Goal: Transaction & Acquisition: Subscribe to service/newsletter

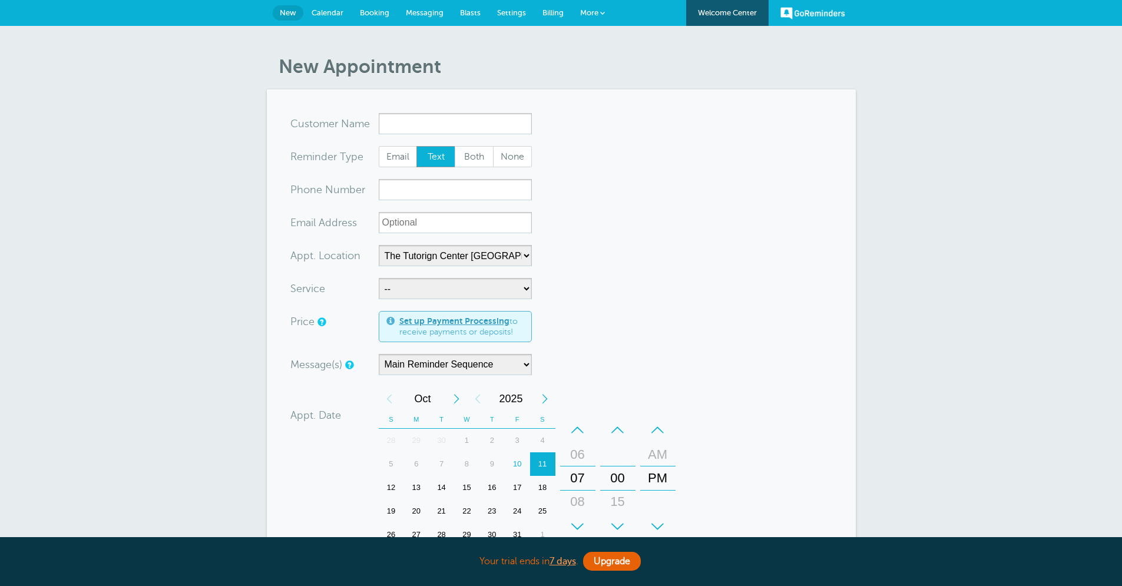
select select "25420"
click at [731, 18] on link "Welcome Center" at bounding box center [727, 13] width 82 height 26
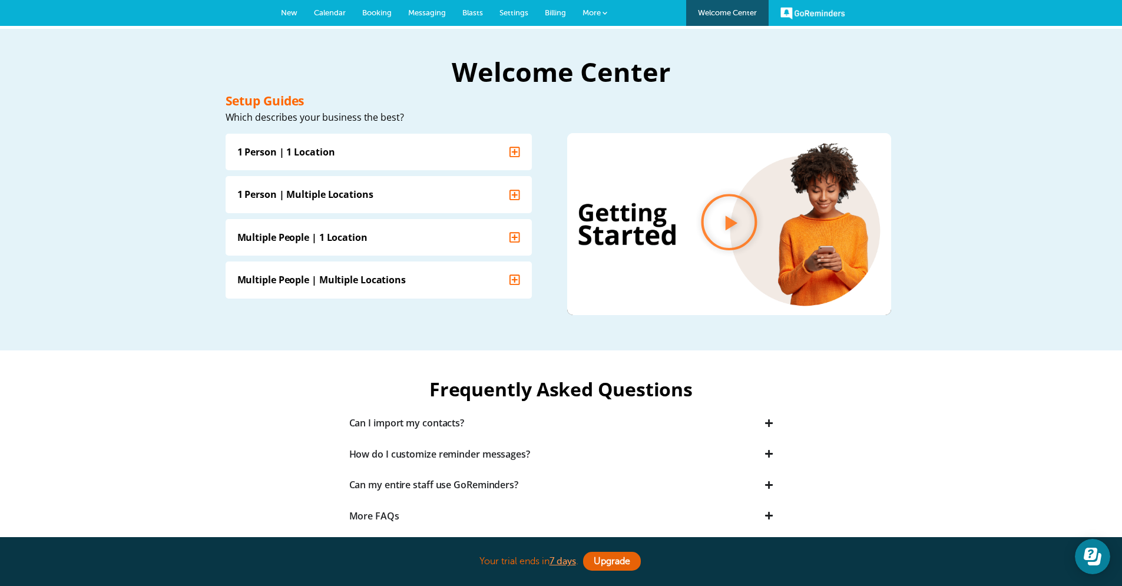
click at [603, 14] on span at bounding box center [604, 13] width 5 height 5
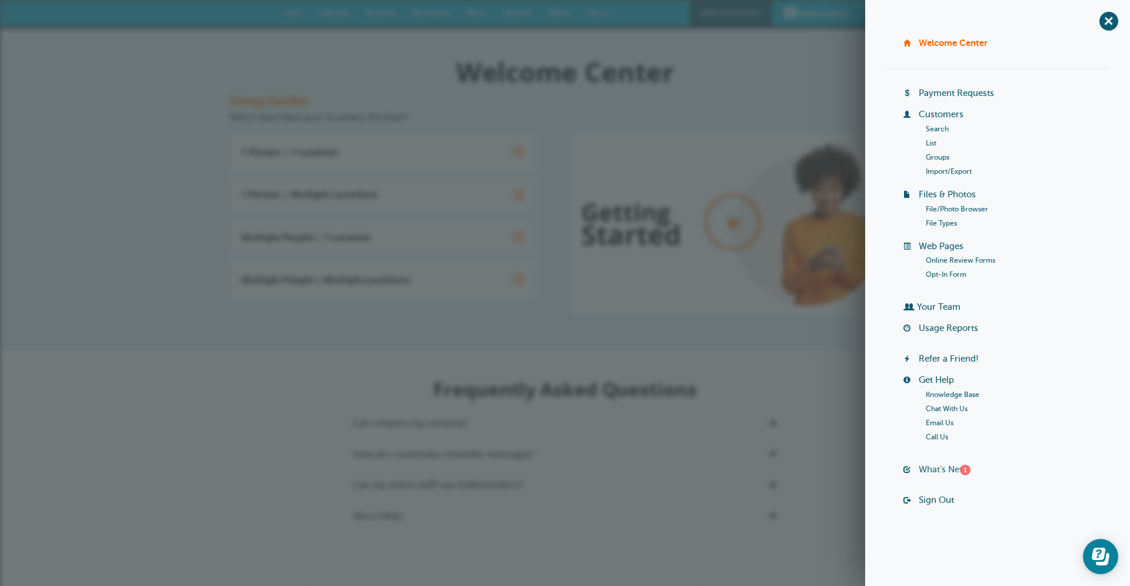
click at [960, 472] on link "What's New? 1" at bounding box center [945, 469] width 52 height 9
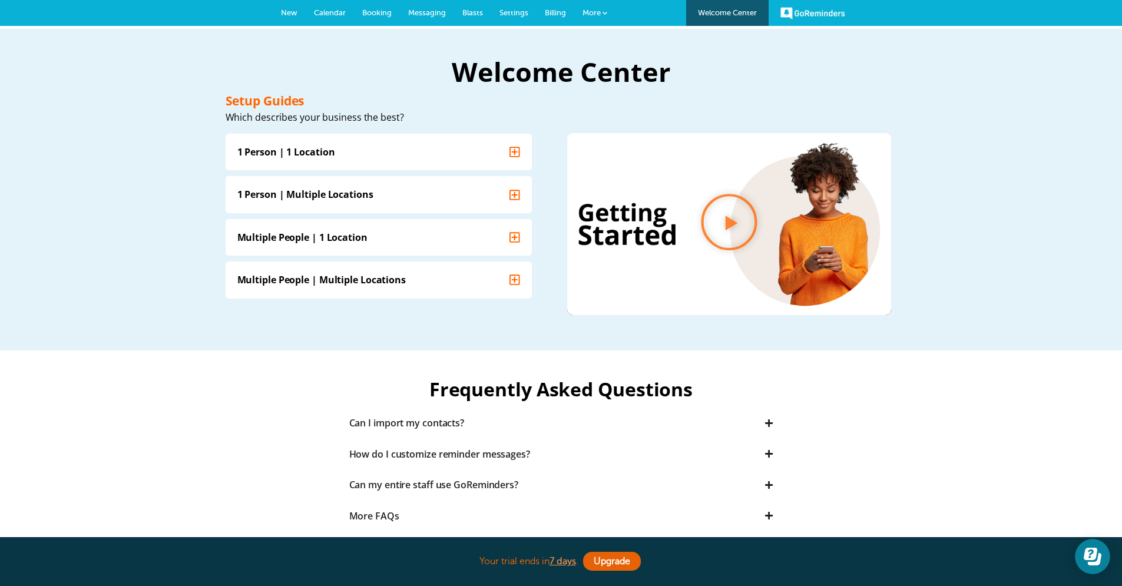
click at [822, 11] on link "GoReminders" at bounding box center [812, 13] width 65 height 26
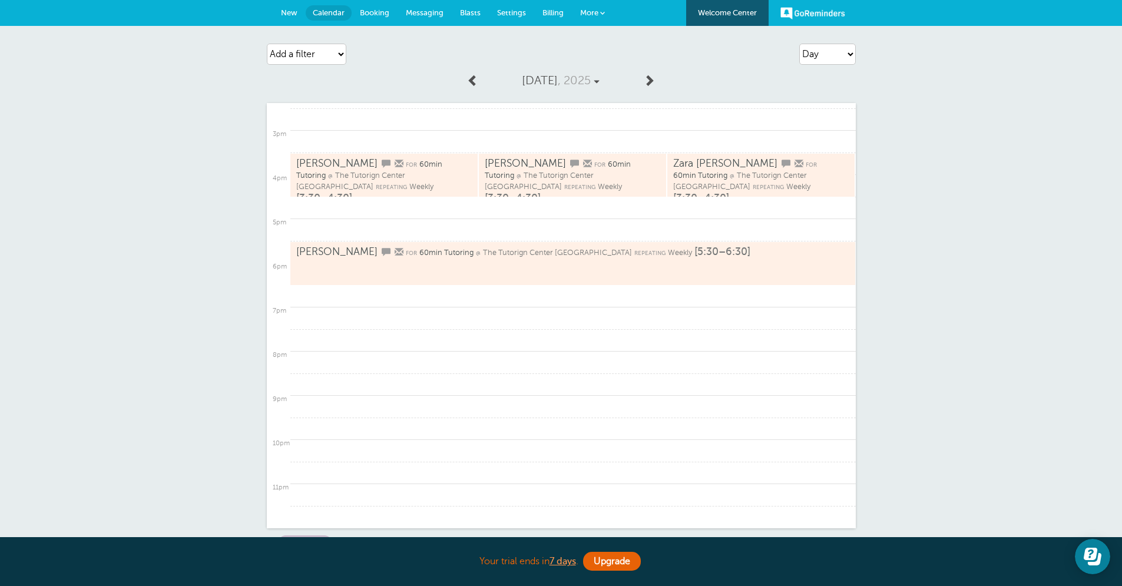
click at [298, 18] on link "New" at bounding box center [289, 13] width 33 height 26
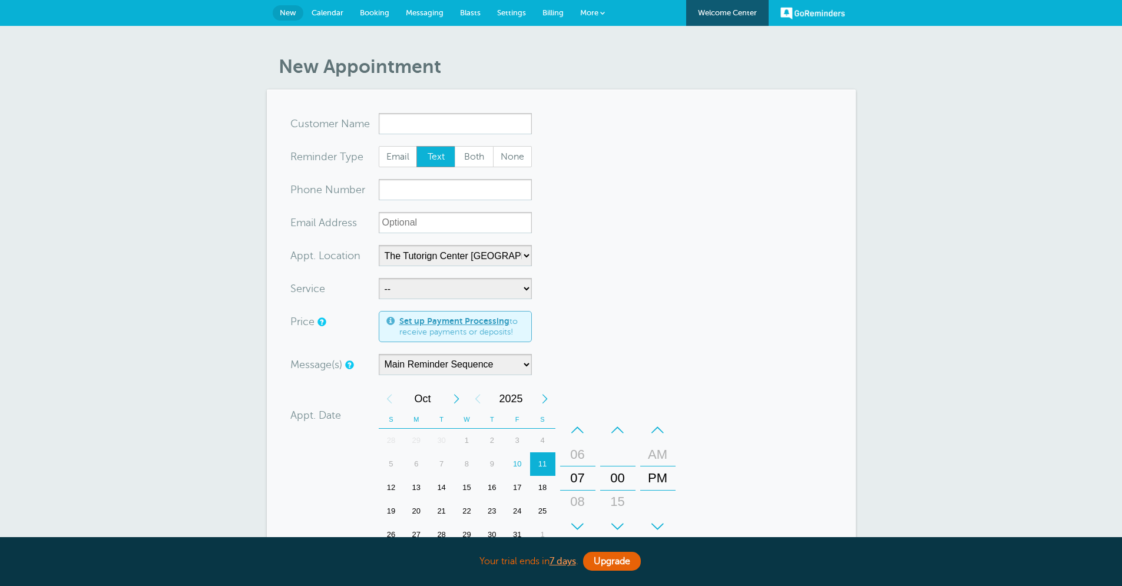
select select "25420"
click at [588, 12] on span "More" at bounding box center [589, 12] width 18 height 9
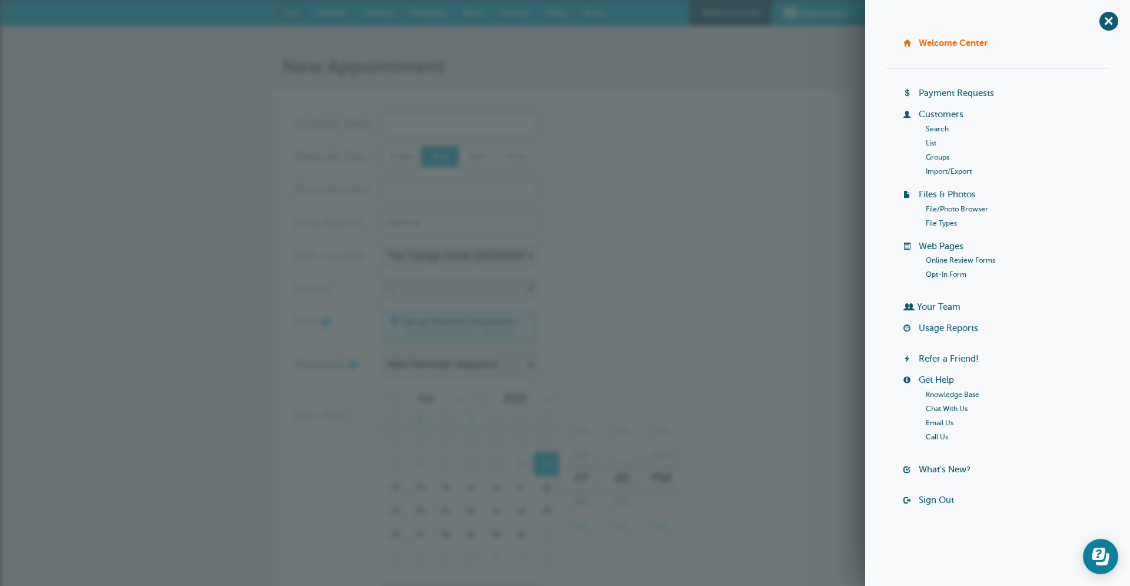
click at [809, 160] on form "You are creating a new customer. To use an existing customer select one from th…" at bounding box center [565, 437] width 542 height 648
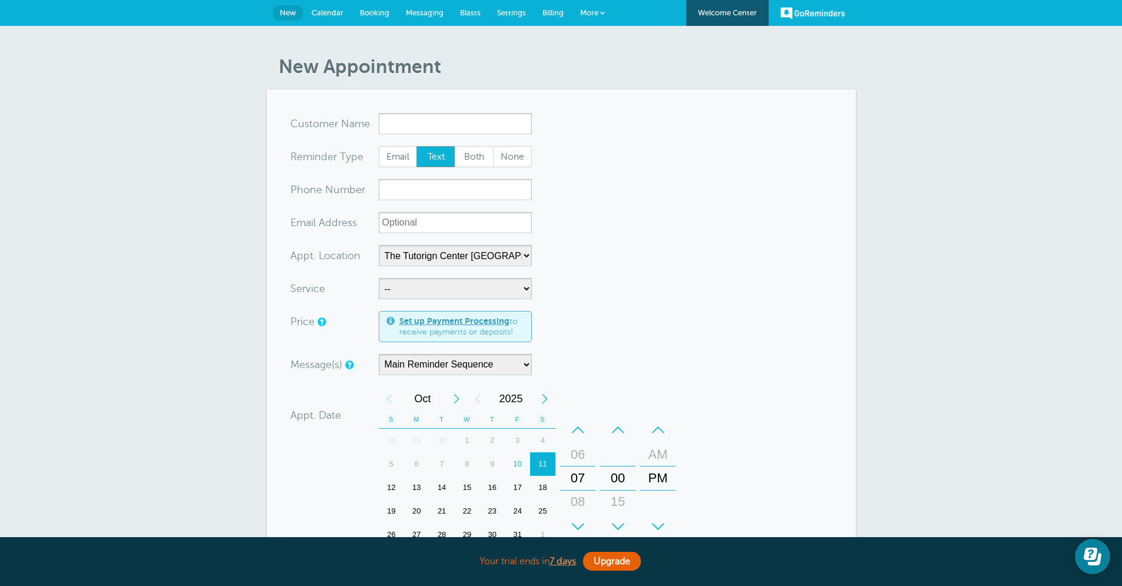
click at [515, 27] on div "New Appointment You are creating a new customer. To use an existing customer se…" at bounding box center [561, 450] width 1122 height 849
click at [515, 17] on span "Settings" at bounding box center [511, 12] width 29 height 9
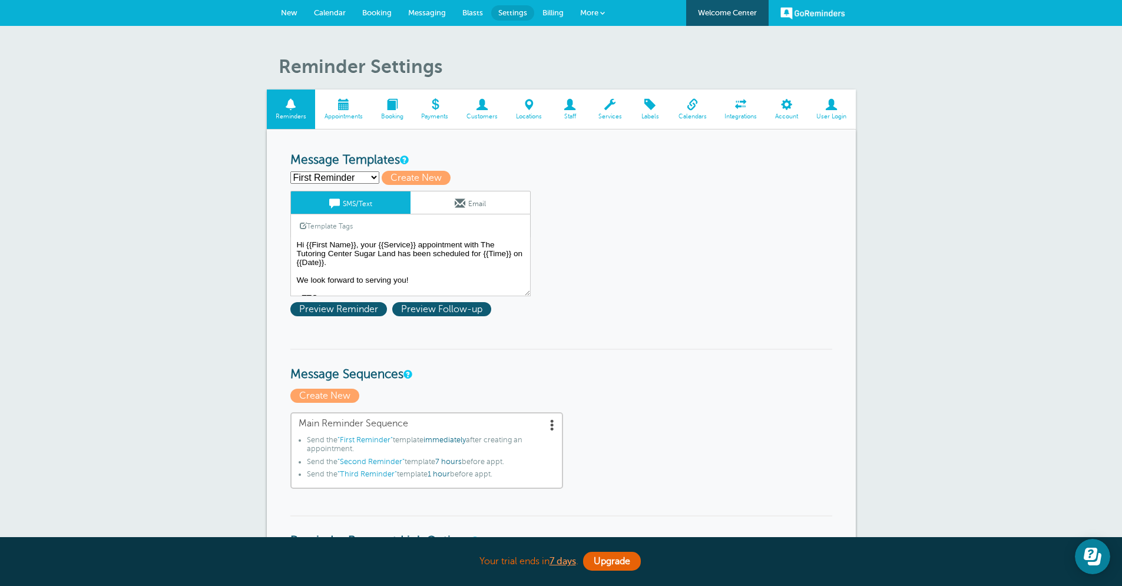
click at [441, 108] on span at bounding box center [434, 104] width 45 height 11
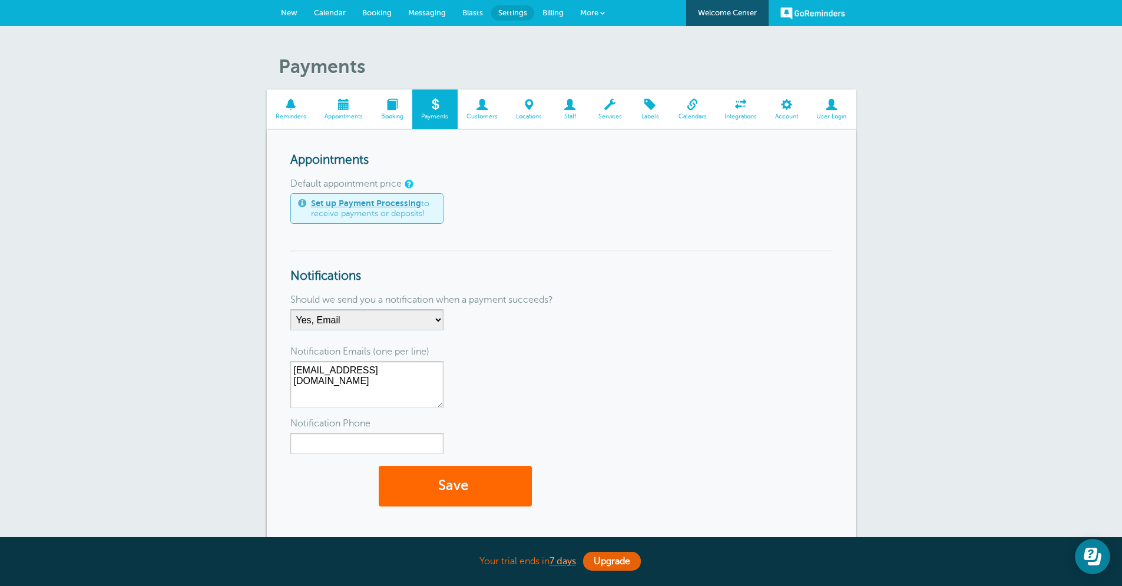
click at [280, 113] on span "Reminders" at bounding box center [291, 116] width 37 height 7
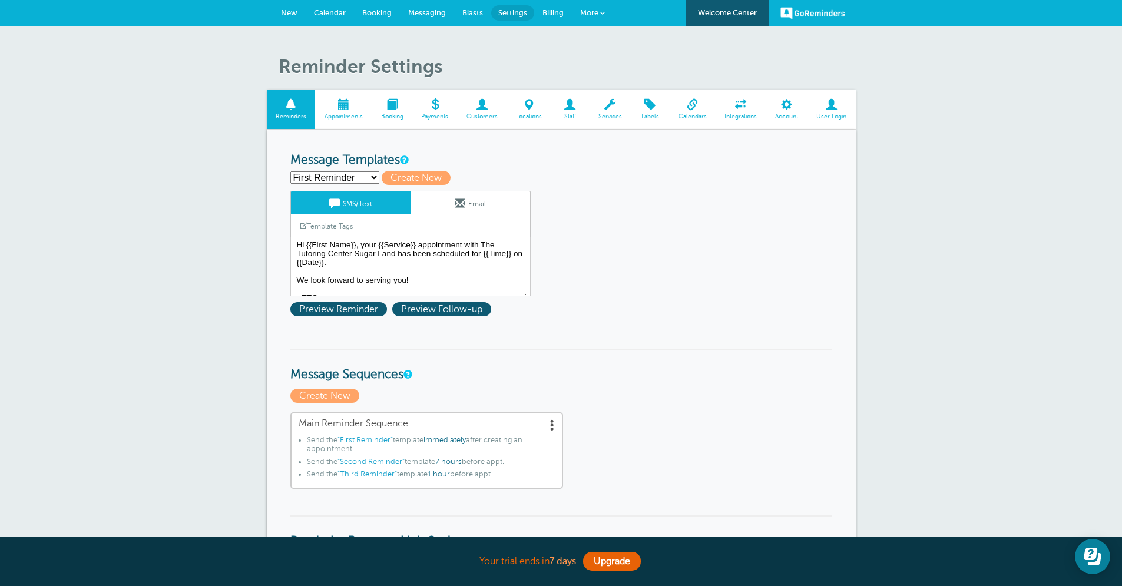
click at [604, 15] on span at bounding box center [602, 13] width 5 height 5
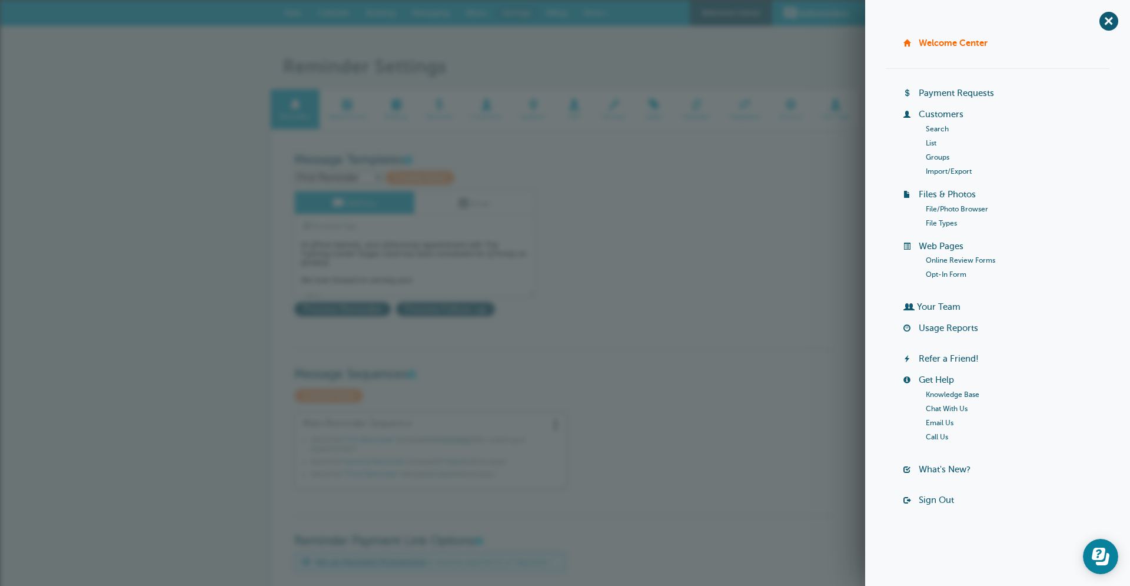
drag, startPoint x: 602, startPoint y: 56, endPoint x: 581, endPoint y: 58, distance: 20.7
click at [602, 56] on h1 "Reminder Settings" at bounding box center [571, 66] width 577 height 22
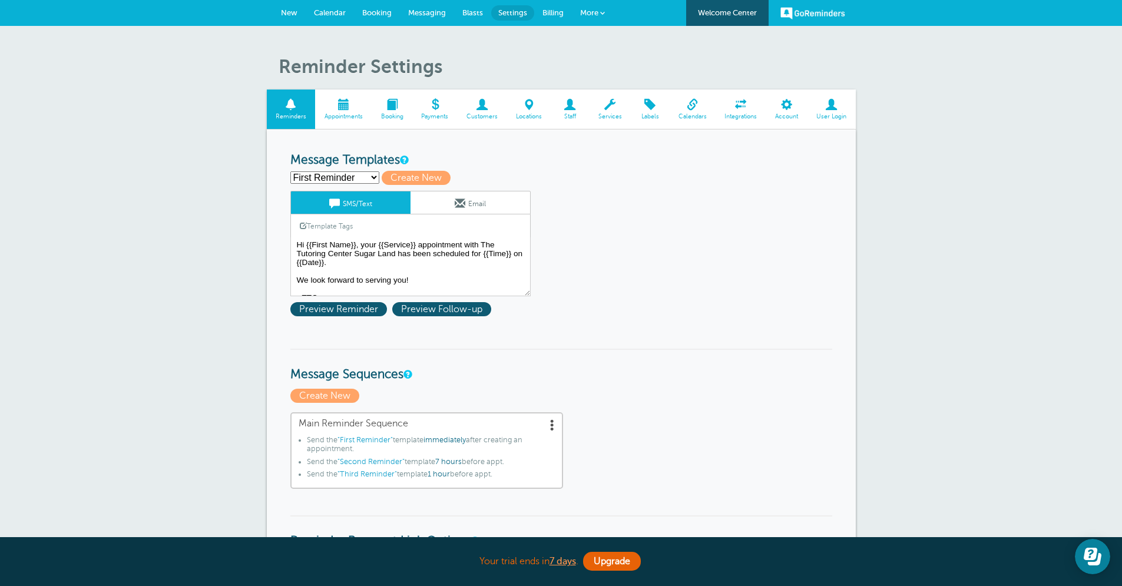
click at [545, 13] on span "Billing" at bounding box center [552, 12] width 21 height 9
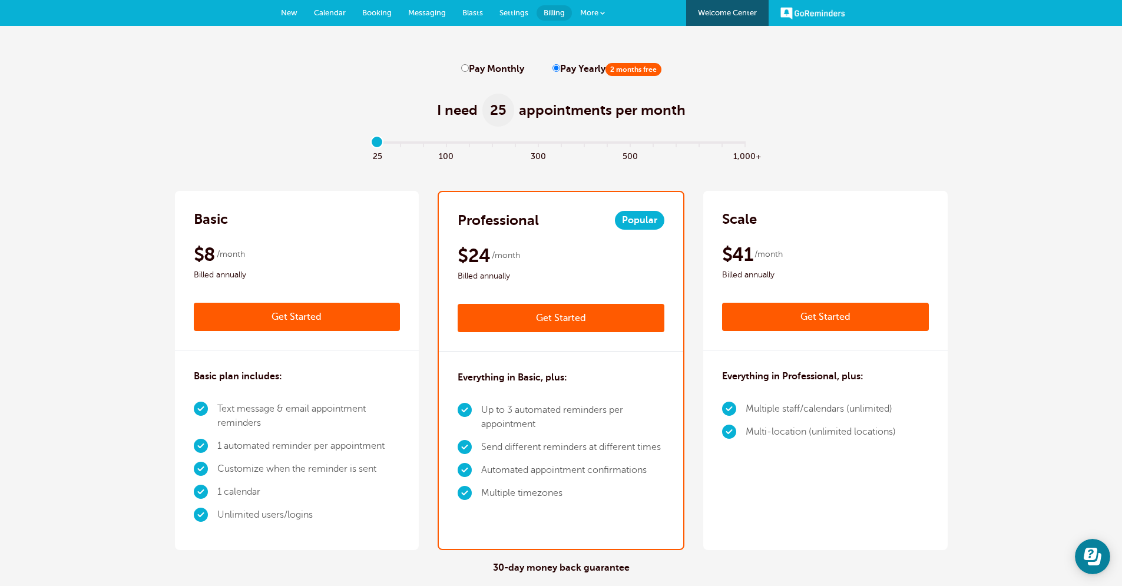
click at [569, 313] on link "Get Started" at bounding box center [560, 318] width 207 height 28
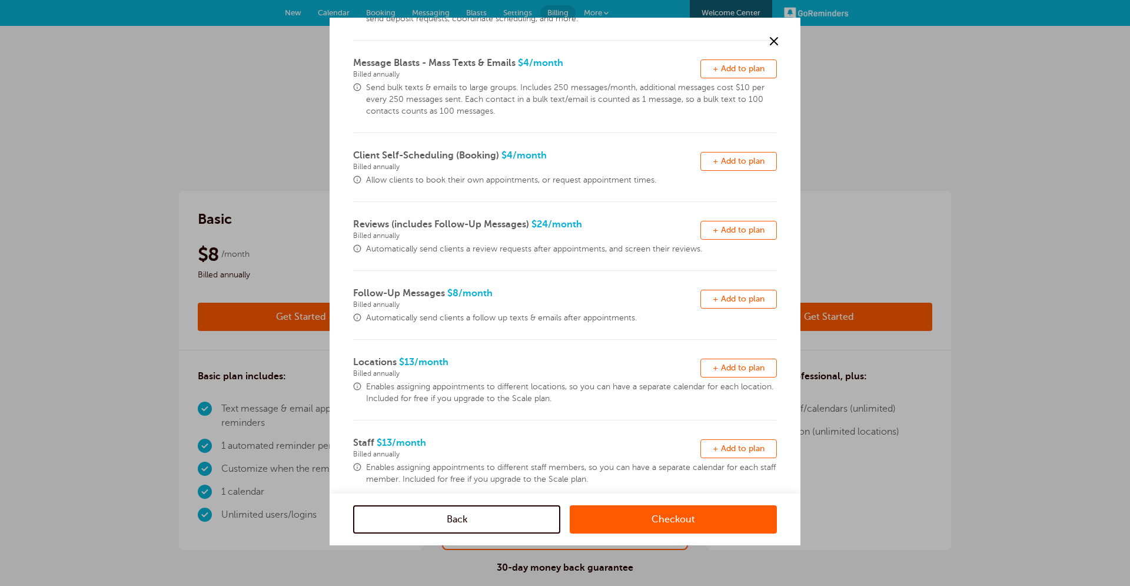
scroll to position [186, 0]
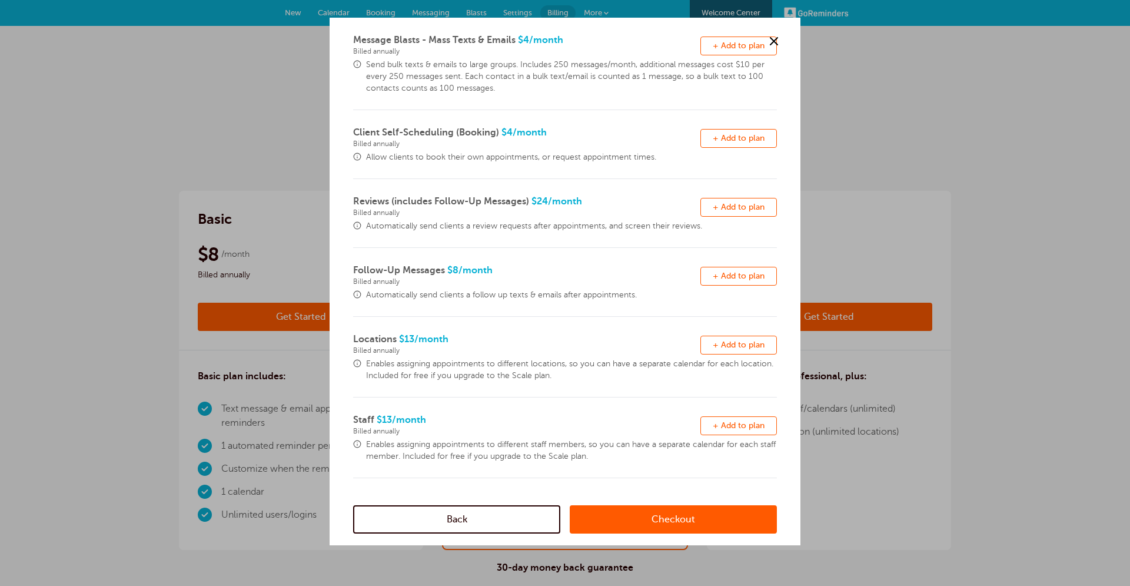
click at [593, 517] on link "Checkout" at bounding box center [673, 519] width 207 height 28
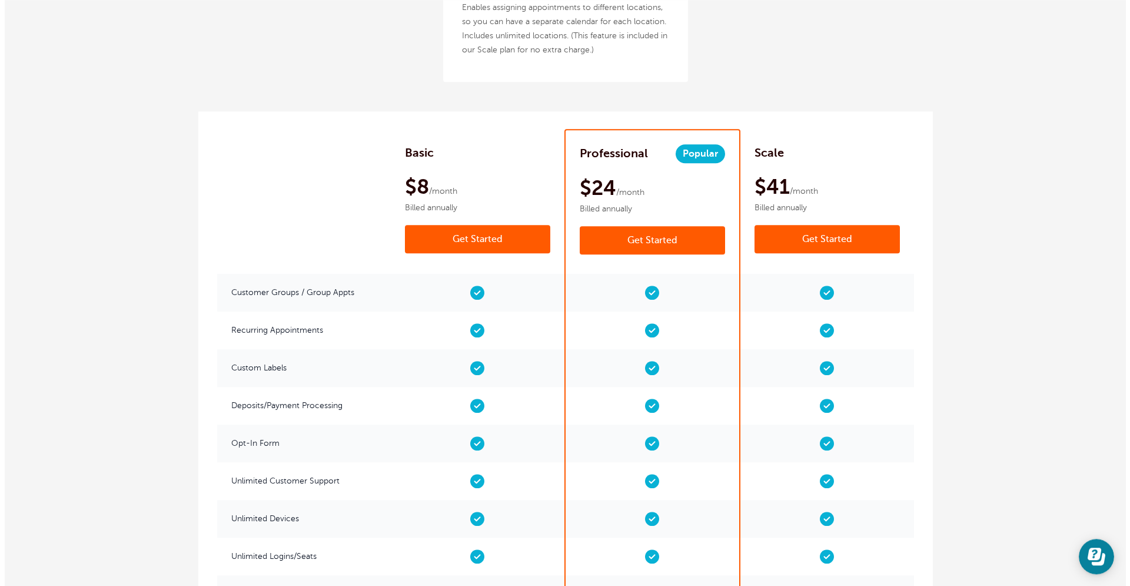
scroll to position [1809, 0]
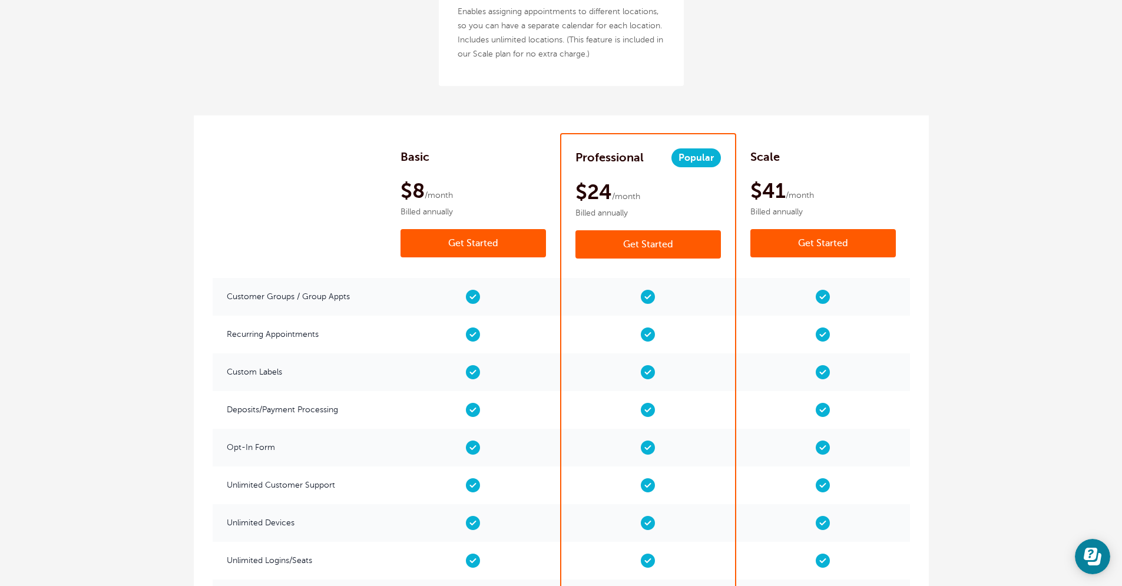
click at [621, 230] on link "Get Started" at bounding box center [647, 244] width 145 height 28
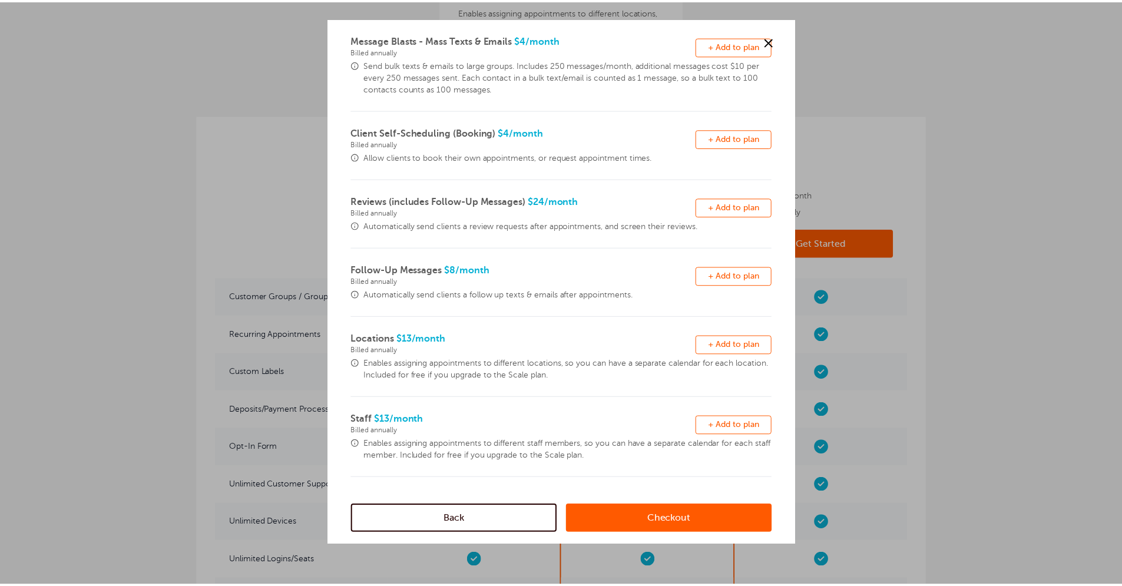
scroll to position [0, 0]
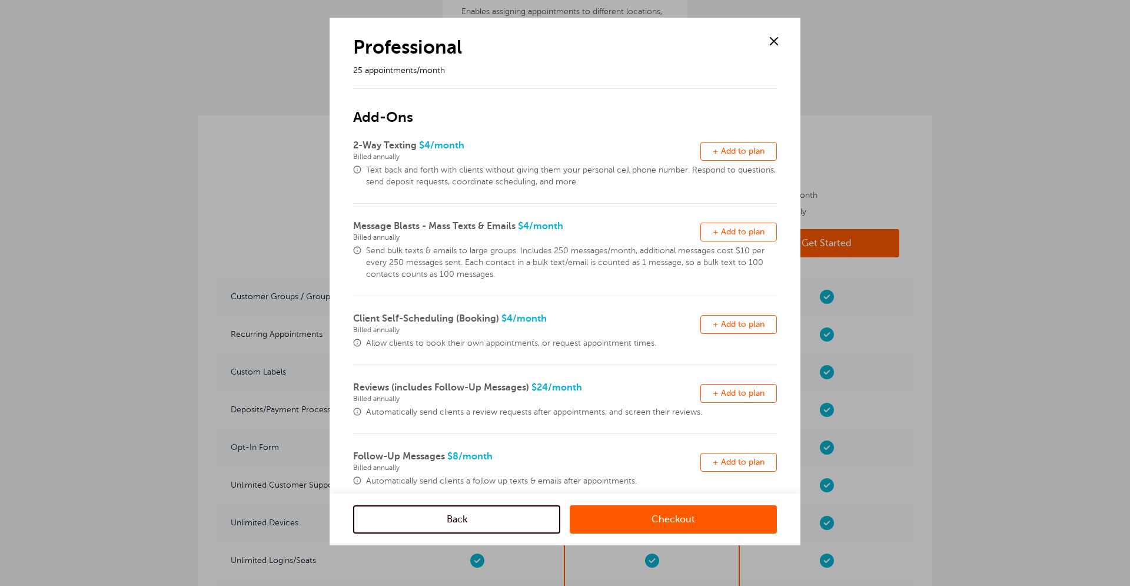
click at [779, 48] on span at bounding box center [774, 41] width 18 height 18
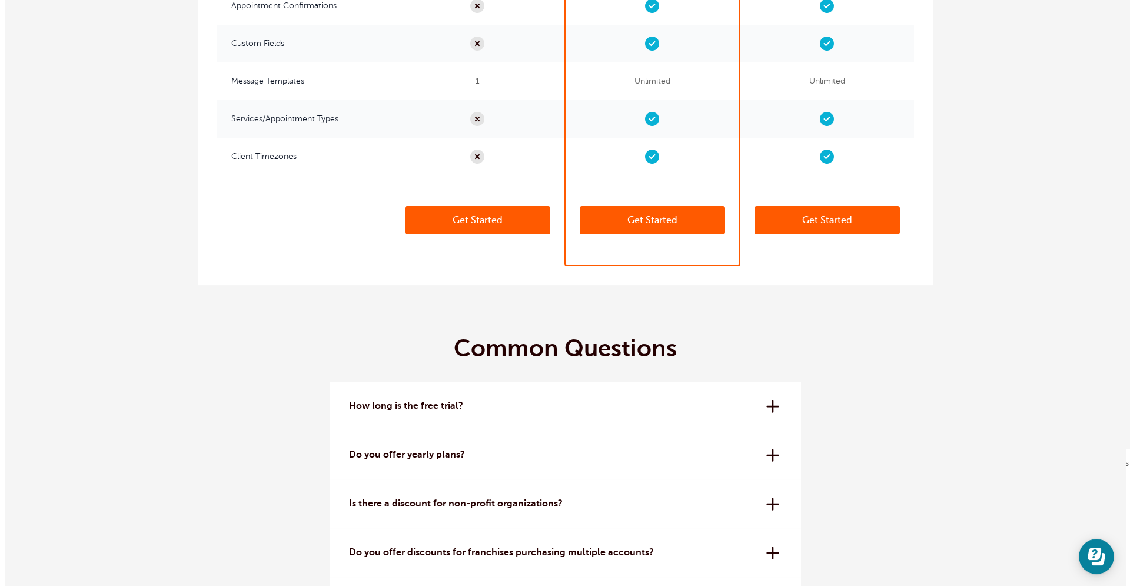
scroll to position [3052, 0]
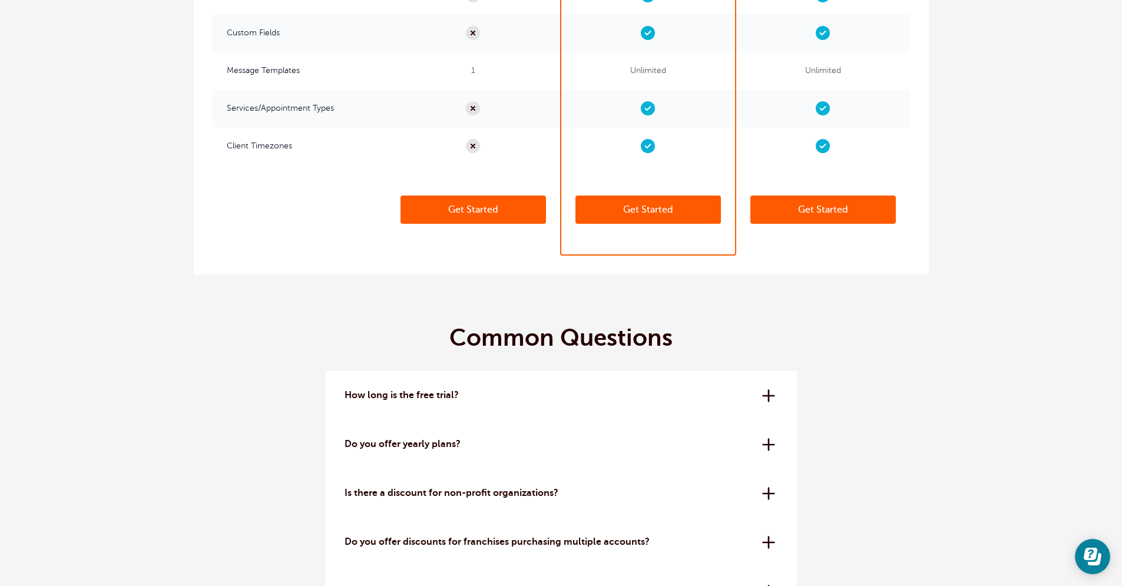
click at [595, 195] on link "Get Started" at bounding box center [647, 209] width 145 height 28
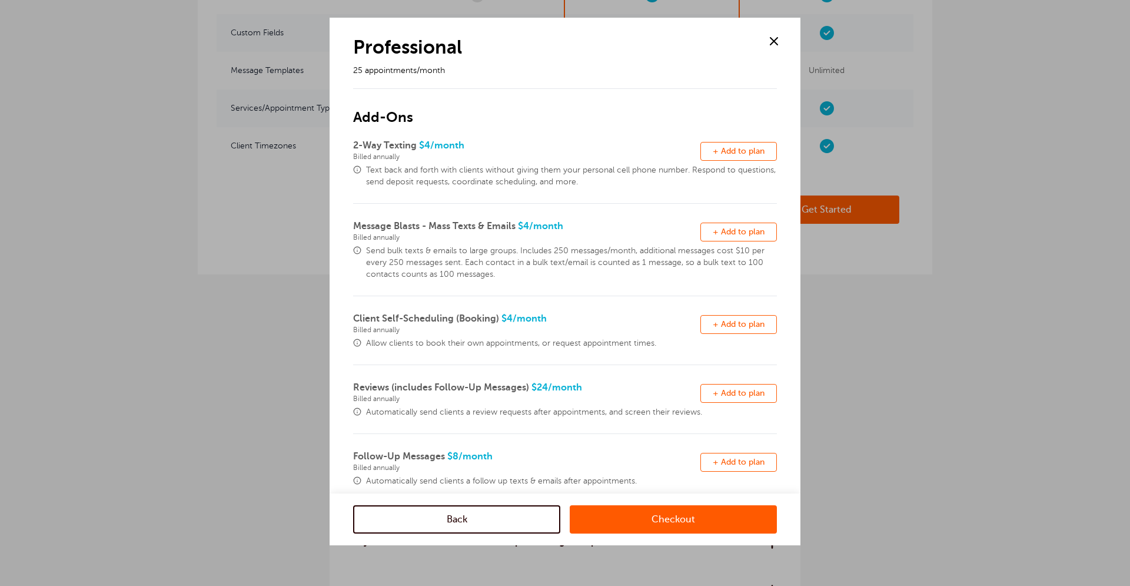
click at [409, 75] on p "25 appointments/month" at bounding box center [551, 71] width 397 height 12
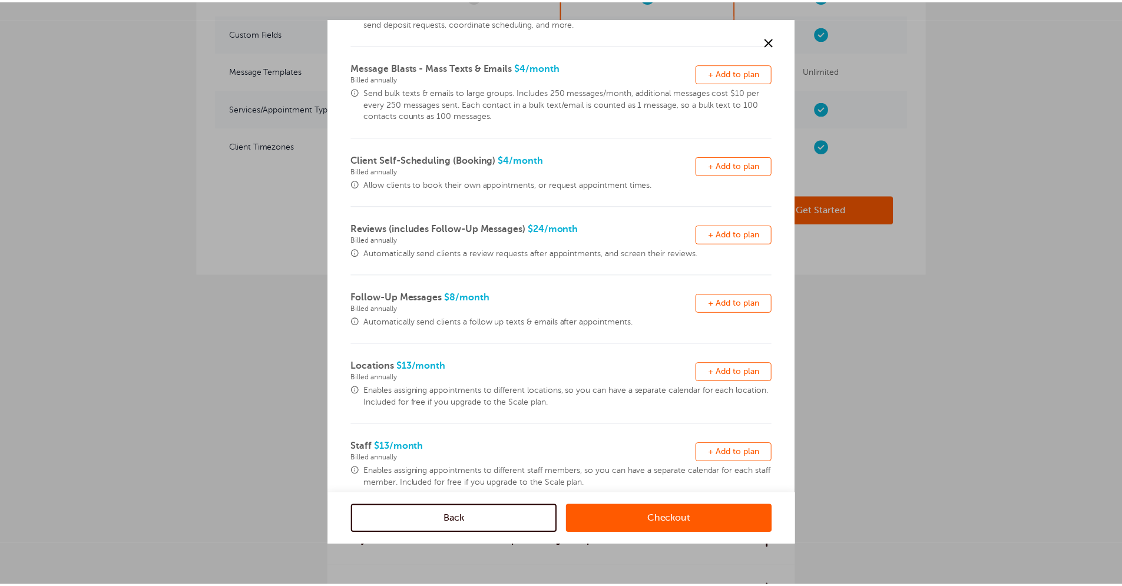
scroll to position [186, 0]
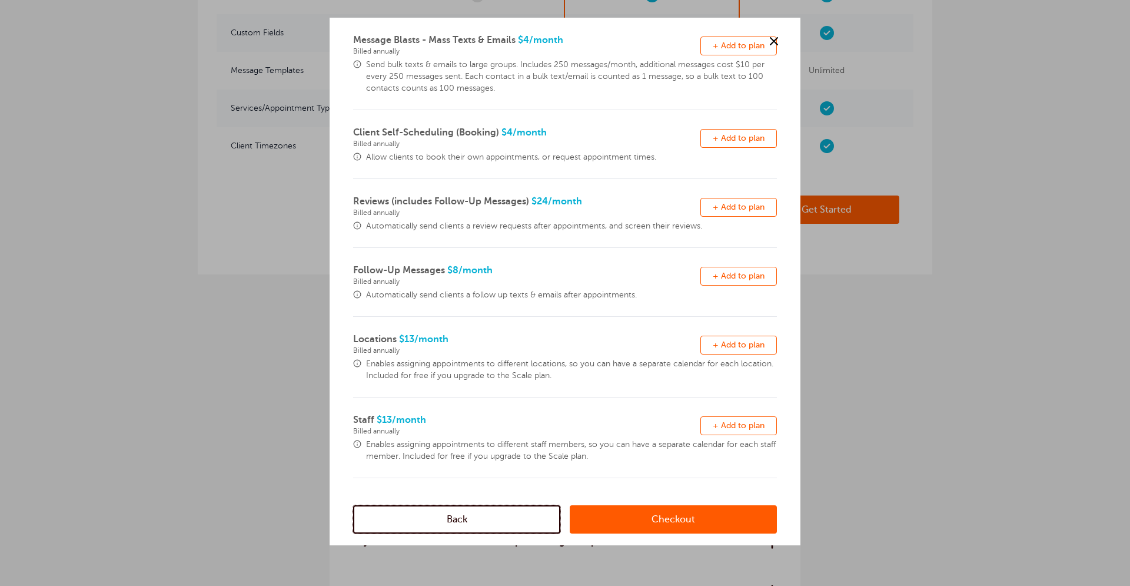
drag, startPoint x: 426, startPoint y: 509, endPoint x: 426, endPoint y: 503, distance: 6.5
click at [426, 510] on link "Back" at bounding box center [456, 519] width 207 height 28
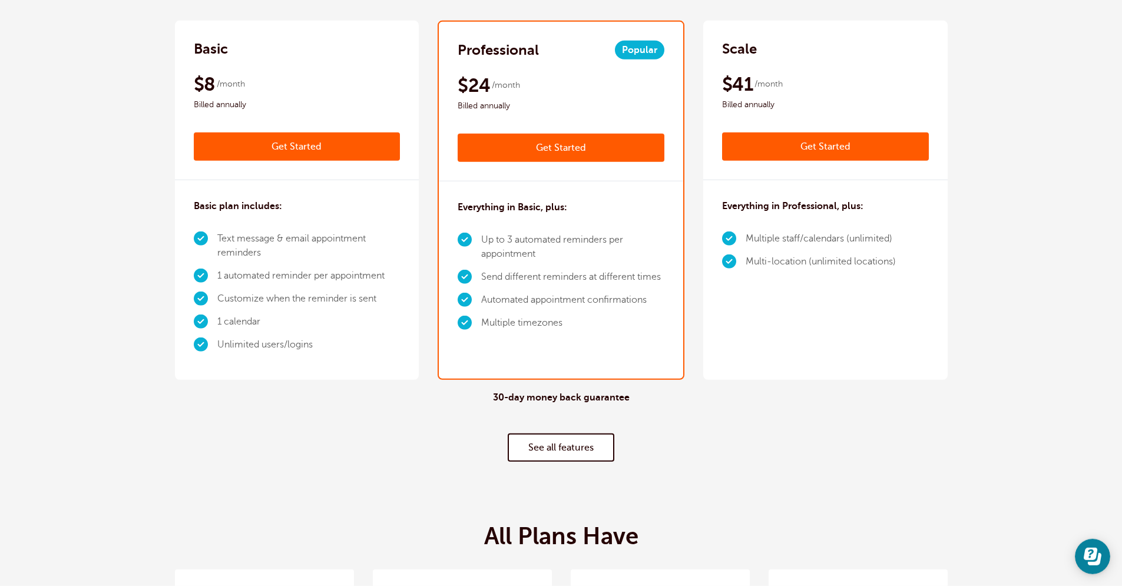
scroll to position [160, 0]
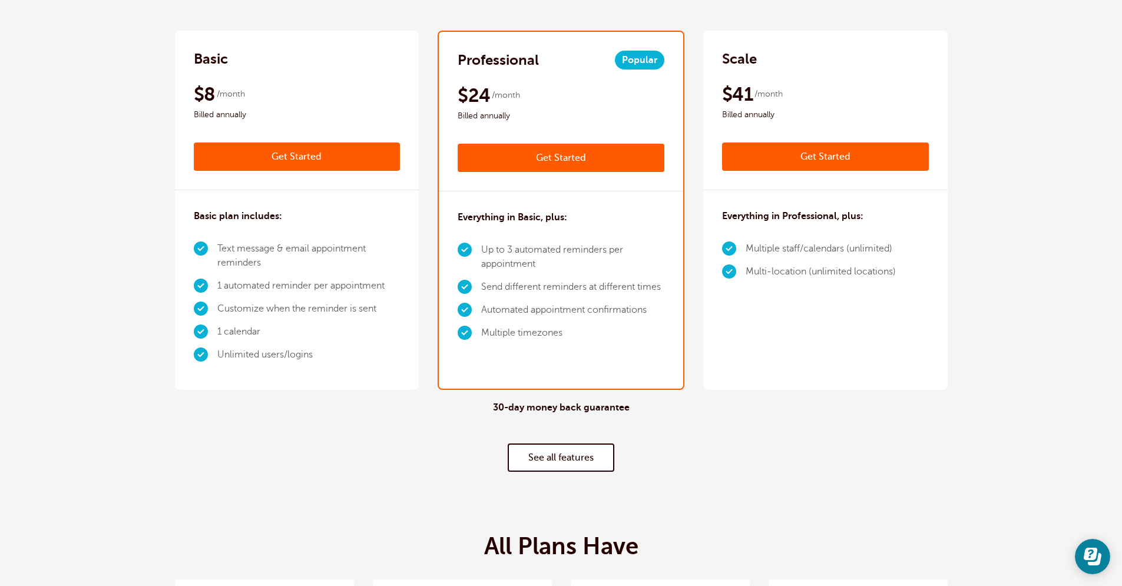
click at [778, 168] on link "Get Started" at bounding box center [825, 156] width 207 height 28
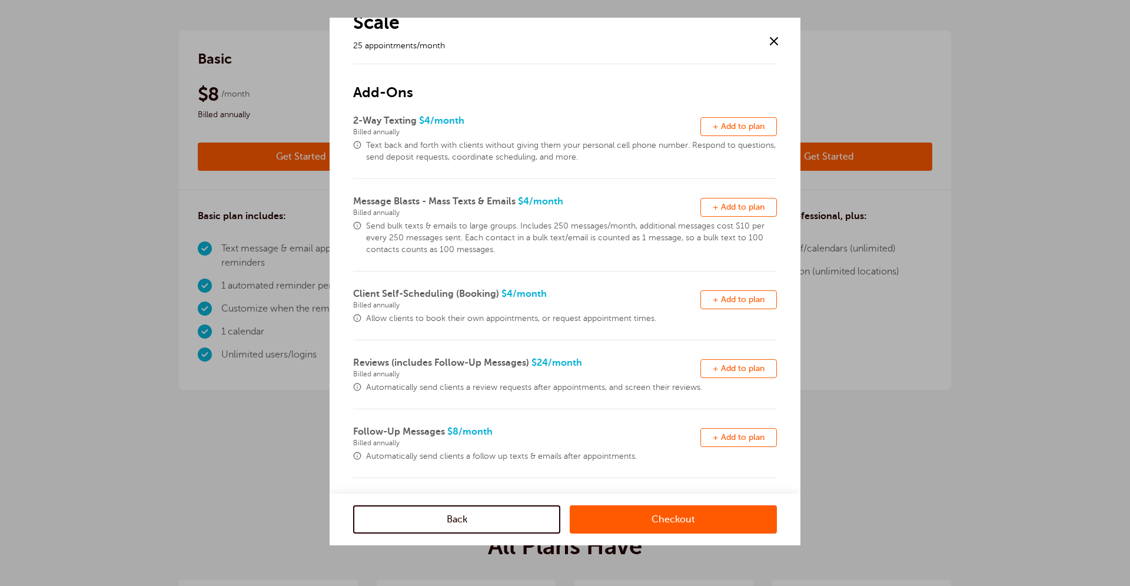
click at [780, 48] on span at bounding box center [774, 41] width 18 height 18
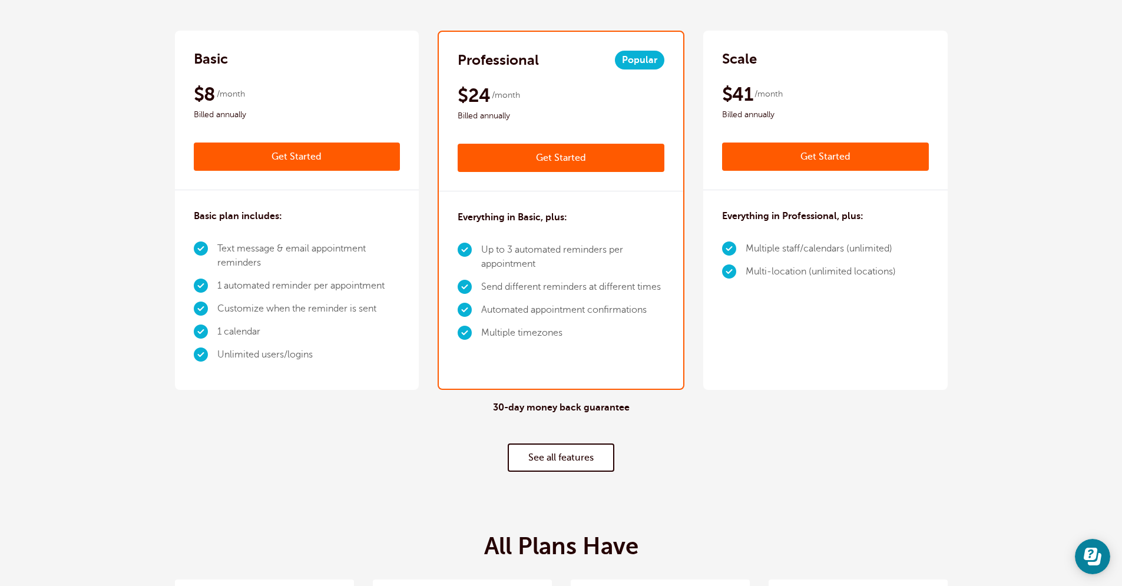
scroll to position [0, 0]
click at [583, 164] on link "Get Started" at bounding box center [560, 158] width 207 height 28
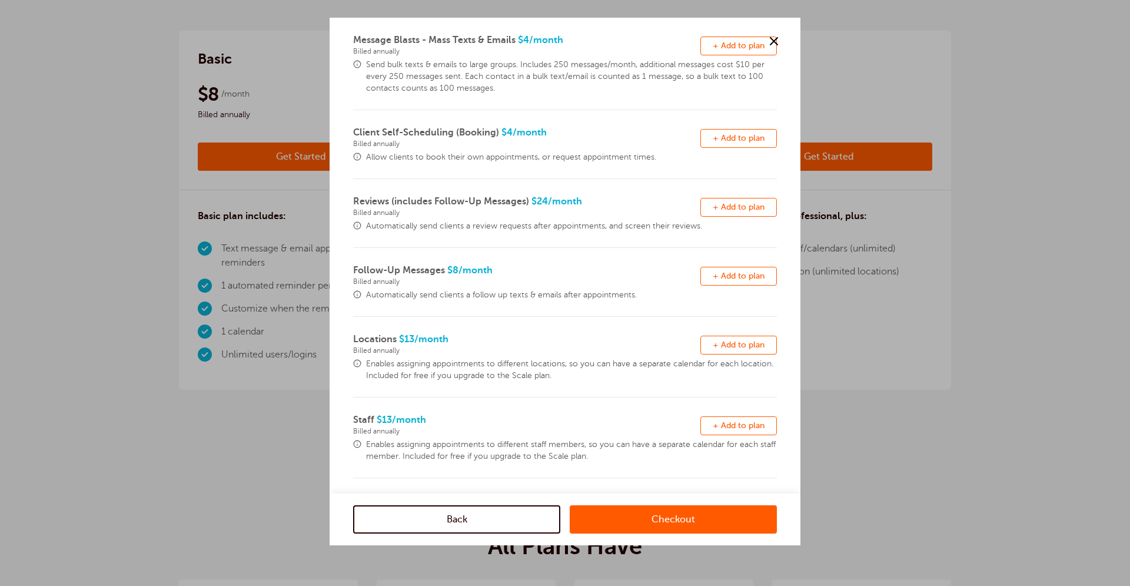
click at [777, 47] on span at bounding box center [774, 41] width 18 height 18
click at [777, 47] on div "Scale $49 /month Get Started $41 /month Billed annually Get Started" at bounding box center [829, 111] width 244 height 160
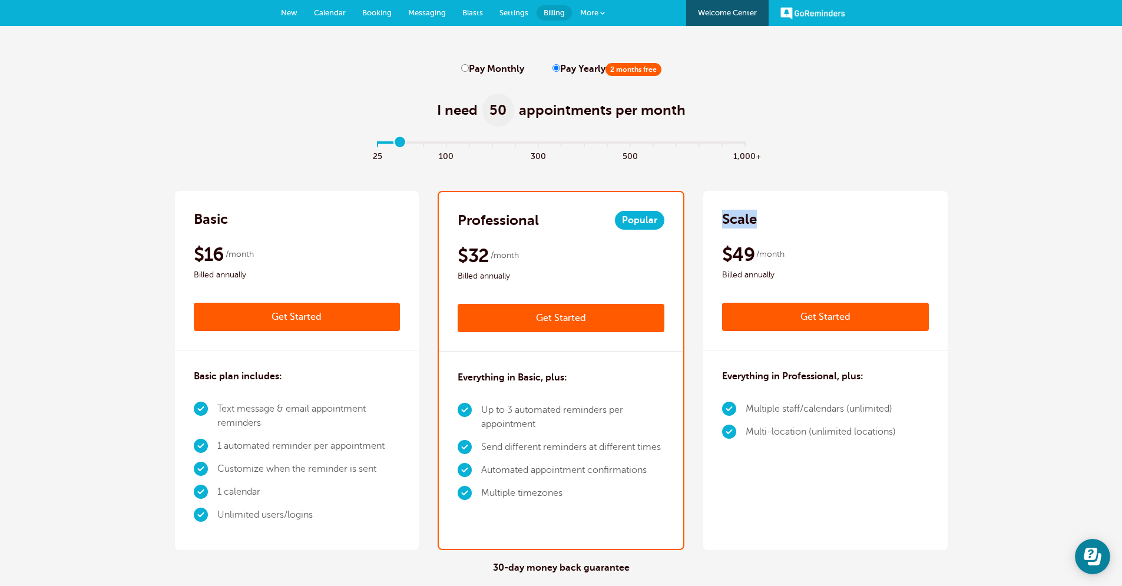
type input "0"
drag, startPoint x: 376, startPoint y: 150, endPoint x: 326, endPoint y: 141, distance: 51.4
click at [370, 146] on input "range" at bounding box center [560, 145] width 381 height 2
